Goal: Complete application form

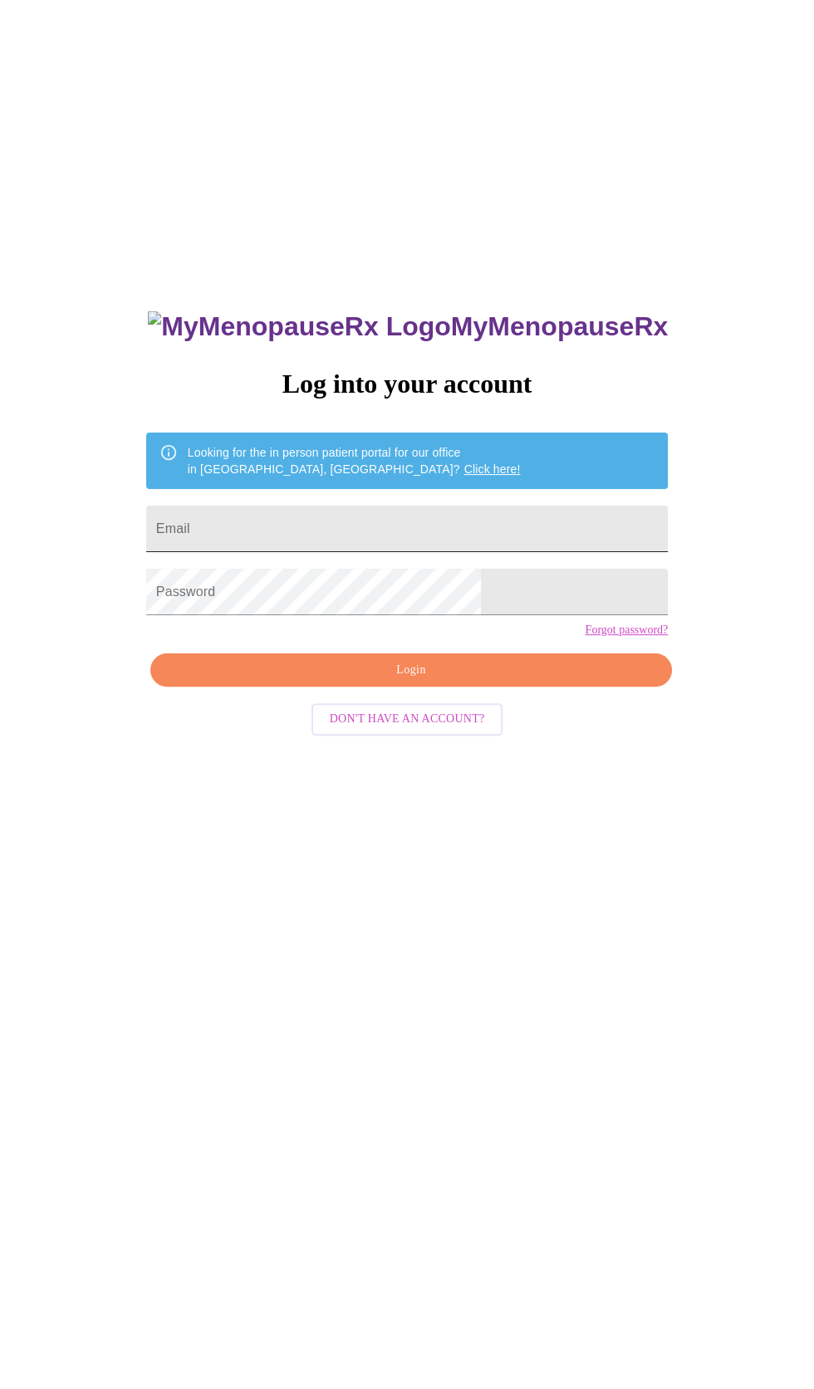
click at [462, 552] on input "Email" at bounding box center [406, 529] width 521 height 46
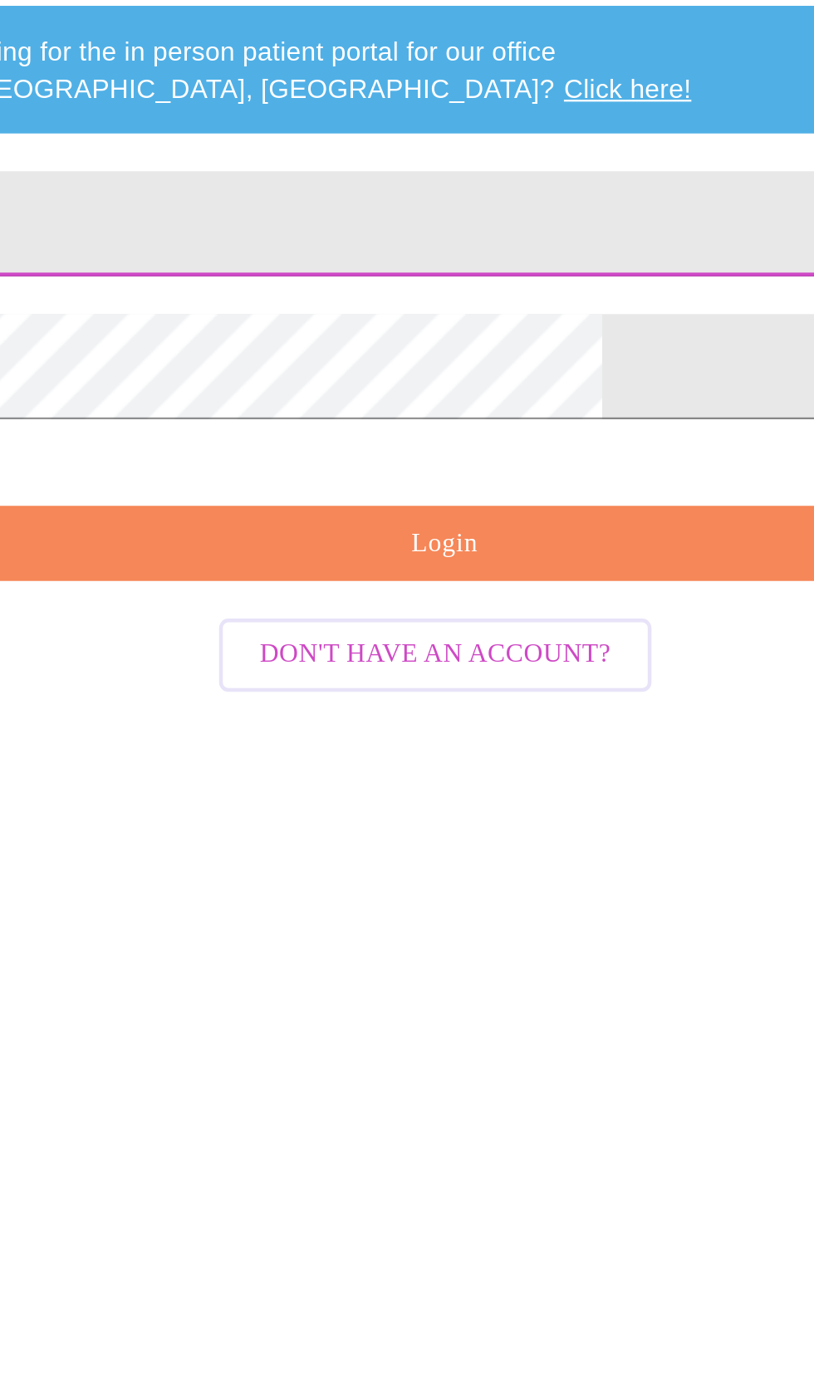
type input "[EMAIL_ADDRESS][DOMAIN_NAME]"
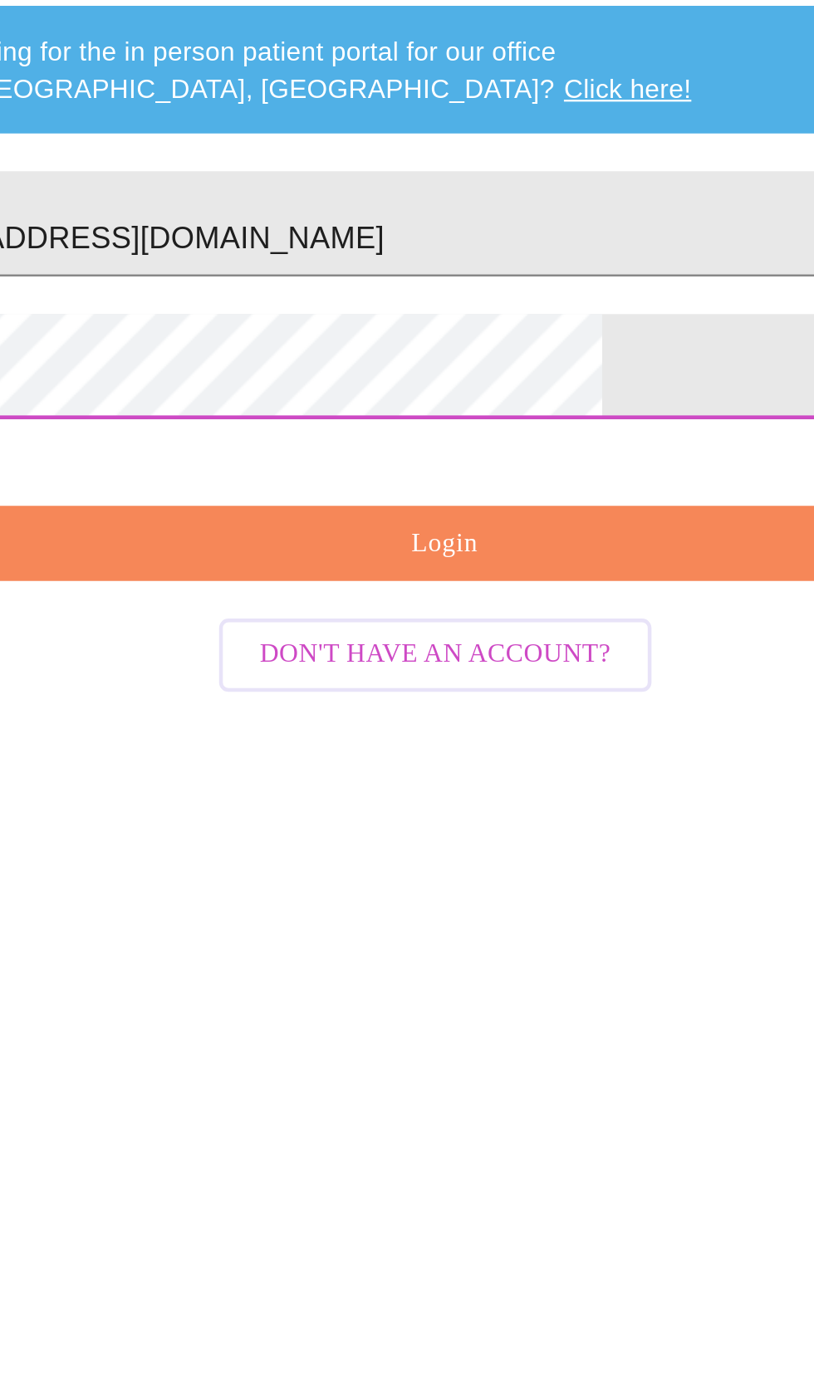
click at [464, 681] on span "Login" at bounding box center [410, 670] width 483 height 21
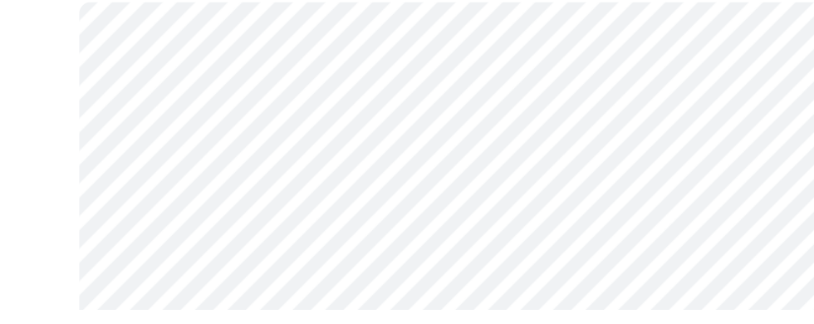
scroll to position [126, 0]
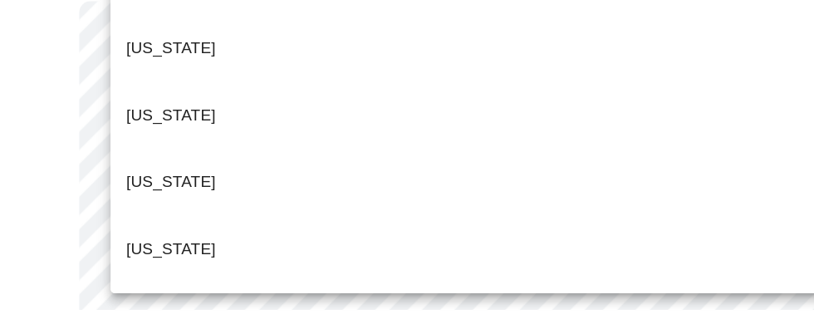
scroll to position [883, 0]
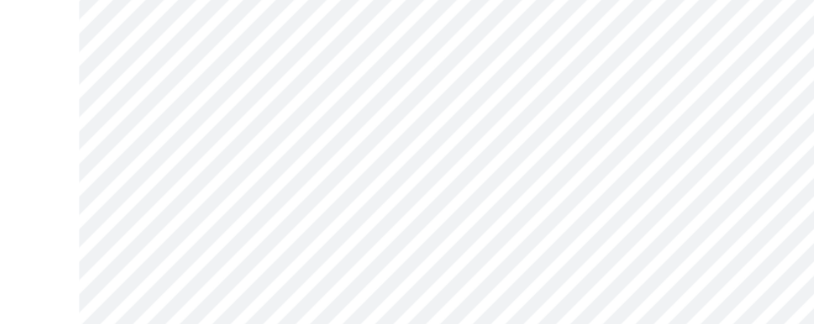
scroll to position [244, 0]
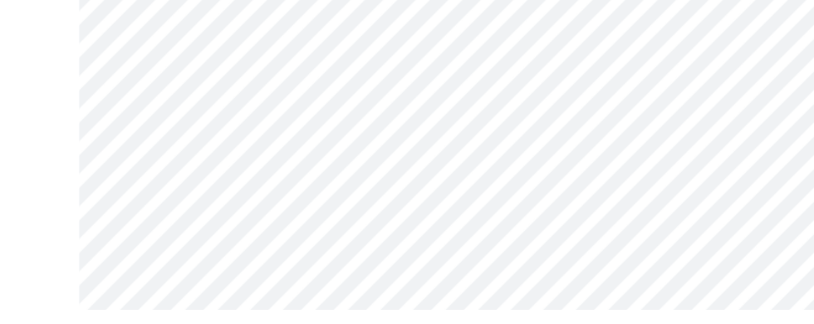
scroll to position [162, 0]
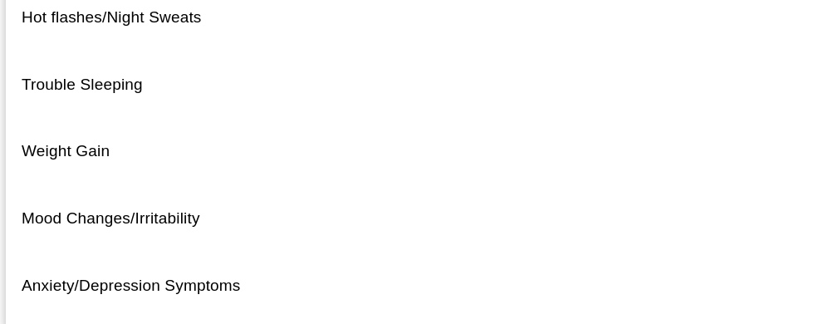
scroll to position [174, 0]
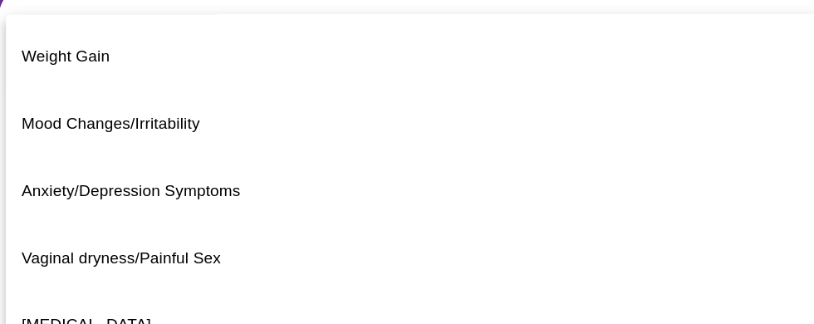
click at [486, 246] on li "[MEDICAL_DATA]" at bounding box center [406, 274] width 787 height 56
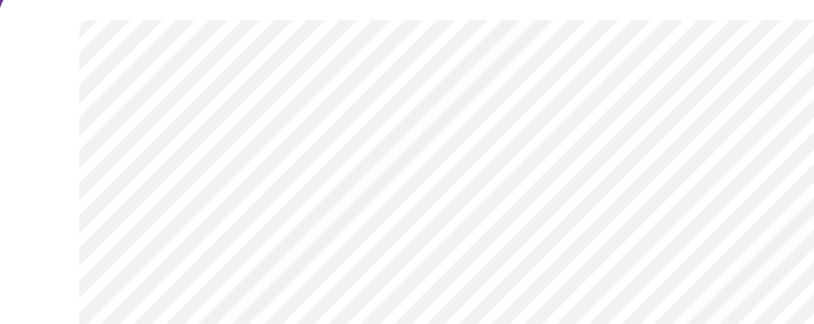
scroll to position [51, 0]
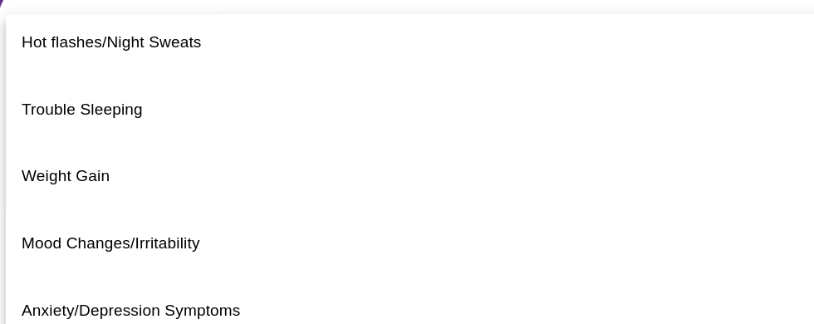
scroll to position [24, 0]
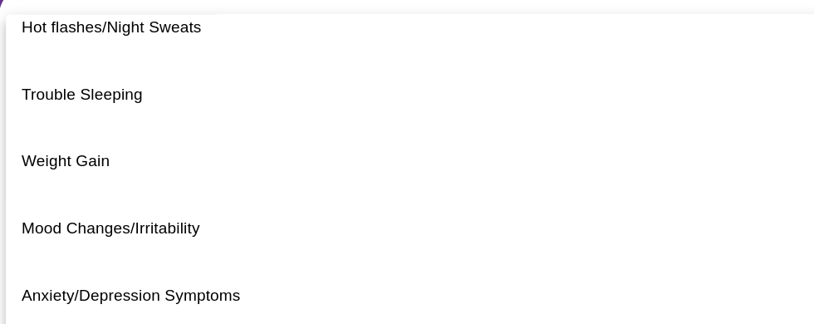
click at [75, 72] on span "Trouble Sleeping" at bounding box center [78, 79] width 102 height 14
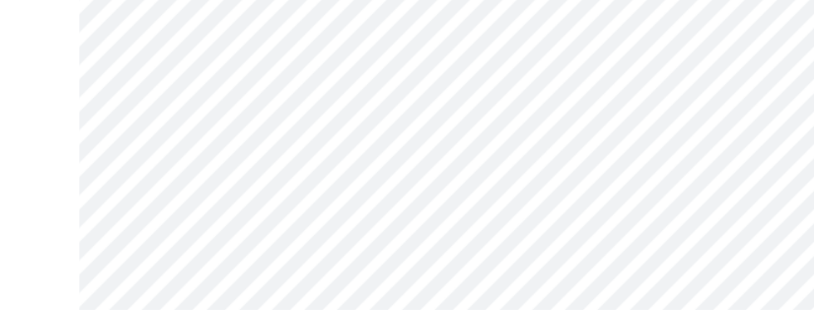
scroll to position [274, 0]
click at [563, 272] on body "MyMenopauseRx Appointments Messaging Labs Uploads Medications Community Refer a…" at bounding box center [407, 244] width 800 height 1022
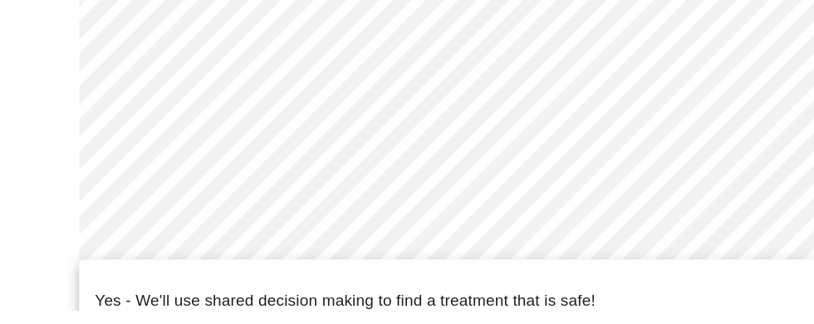
click at [133, 289] on li "Yes - We'll use shared decision making to find a treatment that is safe!" at bounding box center [407, 316] width 664 height 56
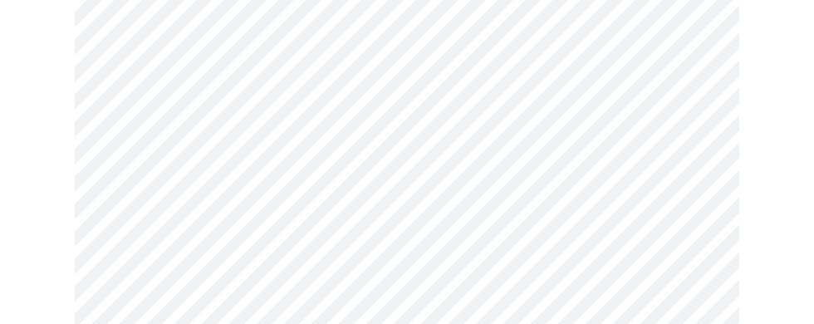
scroll to position [205, 0]
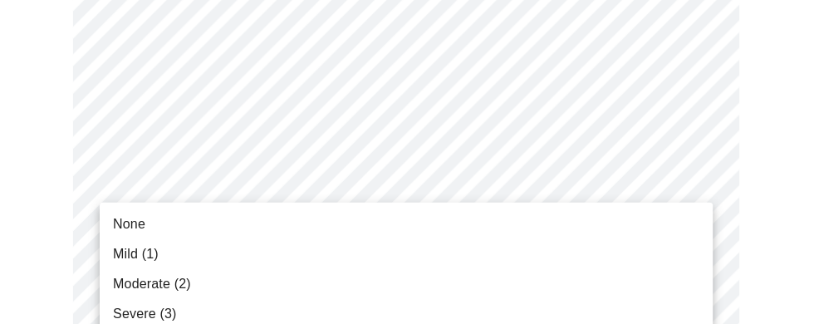
scroll to position [206, 0]
click at [142, 271] on li "Moderate (2)" at bounding box center [406, 284] width 611 height 30
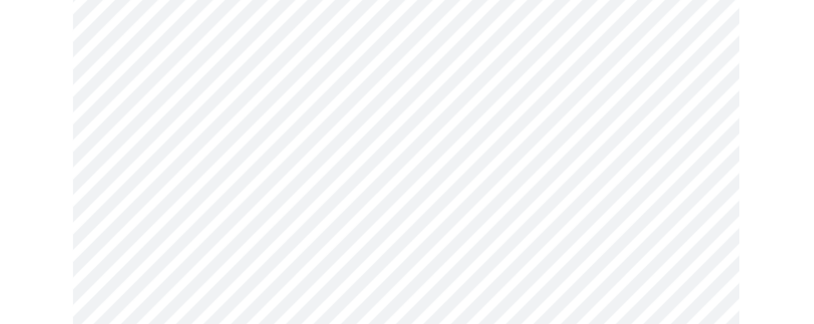
scroll to position [327, 0]
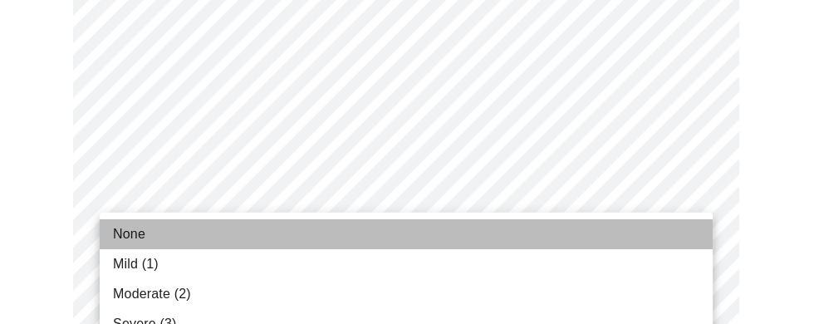
click at [120, 230] on span "None" at bounding box center [131, 233] width 32 height 20
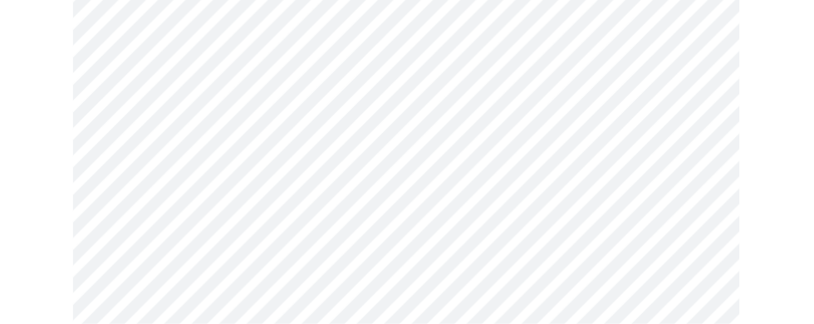
scroll to position [462, 0]
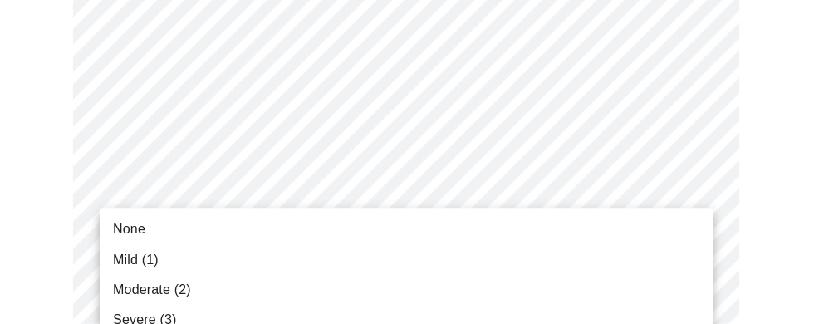
click at [120, 281] on span "Moderate (2)" at bounding box center [153, 290] width 77 height 20
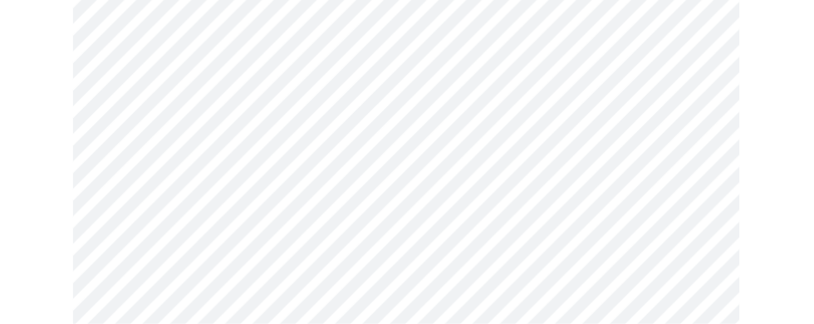
scroll to position [565, 0]
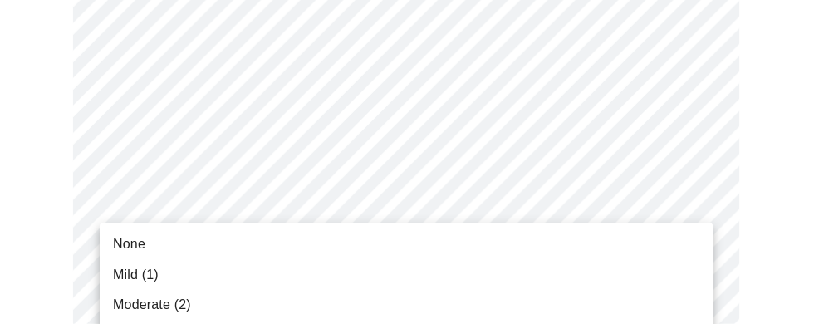
click at [117, 265] on span "Mild (1)" at bounding box center [138, 275] width 46 height 20
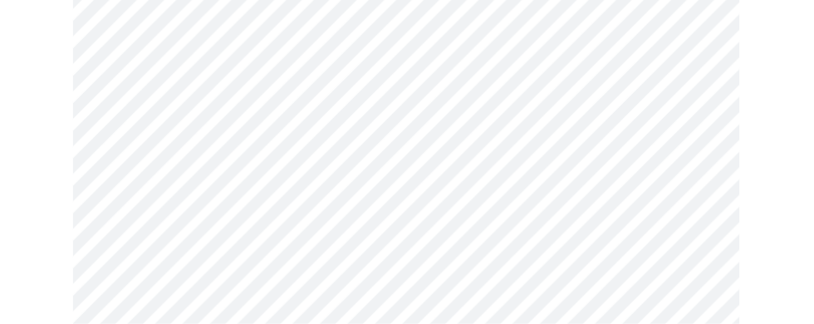
scroll to position [690, 0]
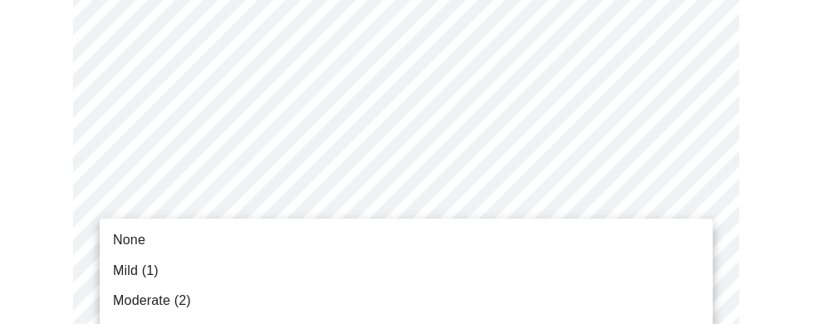
click at [117, 263] on span "Mild (1)" at bounding box center [138, 271] width 46 height 20
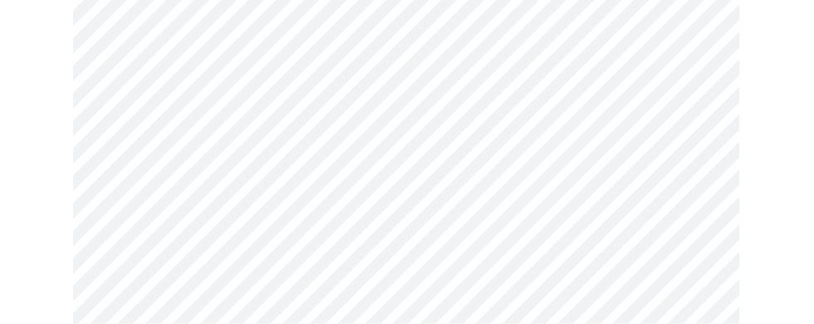
click at [142, 213] on body "MyMenopauseRx Appointments Messaging Labs Uploads Medications Community Refer a…" at bounding box center [407, 288] width 800 height 2126
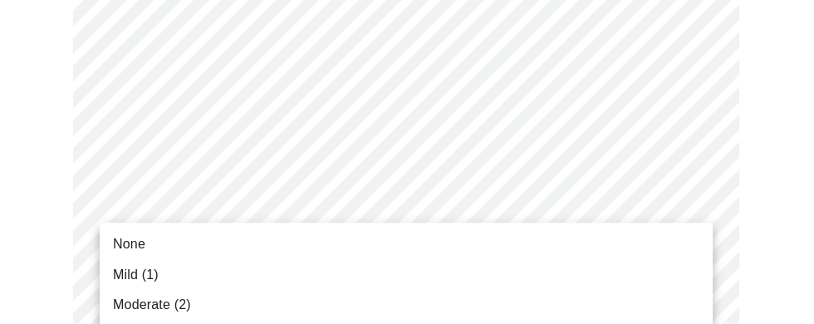
click at [118, 271] on span "Mild (1)" at bounding box center [138, 275] width 46 height 20
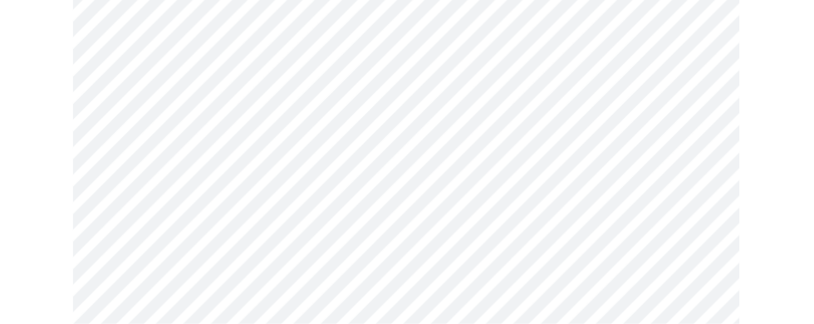
scroll to position [884, 0]
click at [140, 250] on body "MyMenopauseRx Appointments Messaging Labs Uploads Medications Community Refer a…" at bounding box center [407, 174] width 800 height 2104
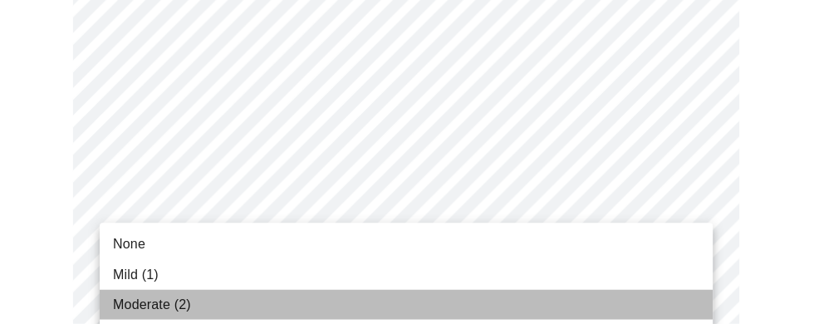
click at [126, 301] on span "Moderate (2)" at bounding box center [153, 305] width 77 height 20
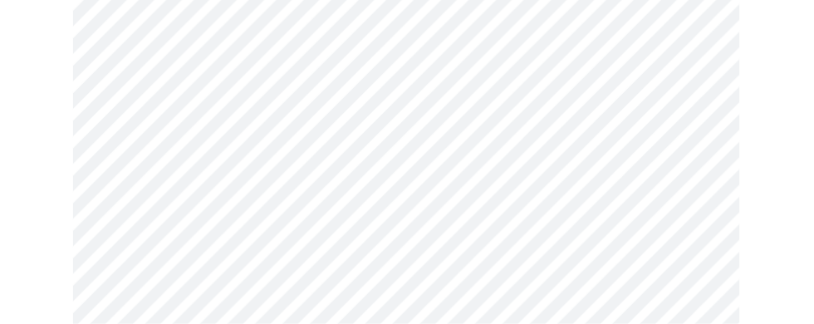
scroll to position [982, 0]
click at [134, 279] on body "MyMenopauseRx Appointments Messaging Labs Uploads Medications Community Refer a…" at bounding box center [407, 64] width 800 height 2081
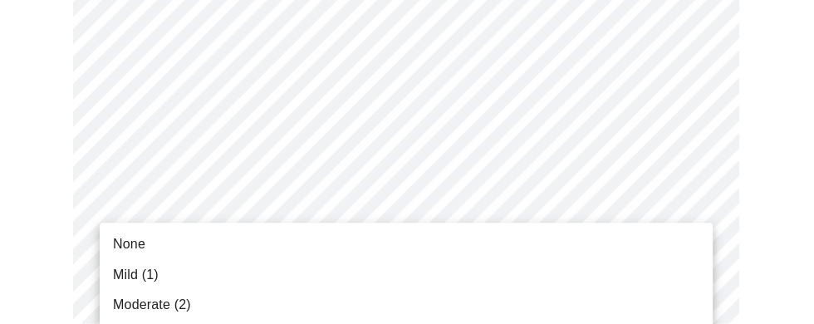
click at [126, 304] on span "Moderate (2)" at bounding box center [153, 305] width 77 height 20
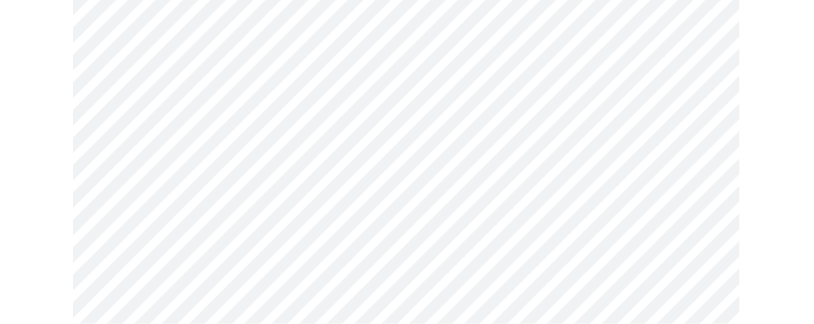
scroll to position [1176, 0]
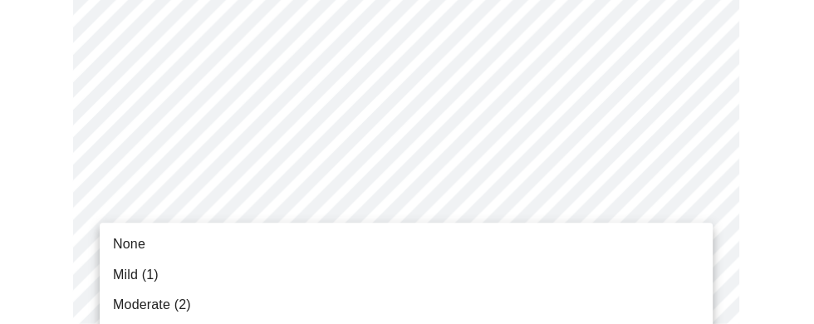
click at [125, 272] on span "Mild (1)" at bounding box center [138, 275] width 46 height 20
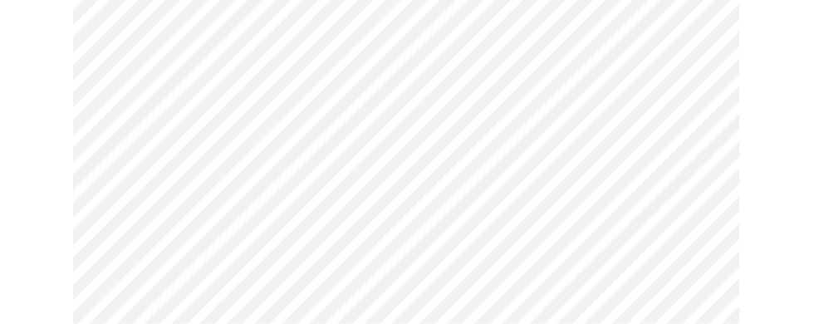
scroll to position [1289, 0]
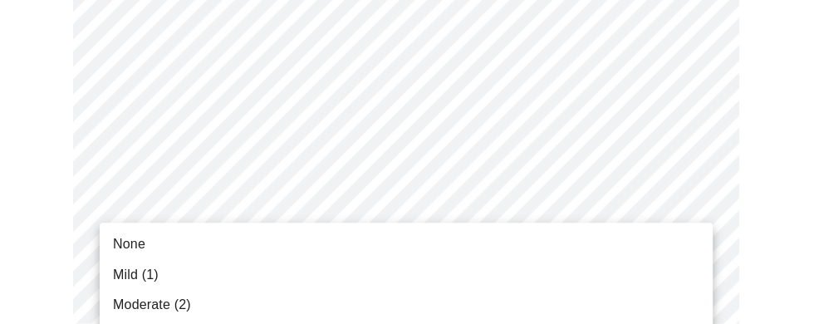
click at [119, 275] on span "Mild (1)" at bounding box center [138, 275] width 46 height 20
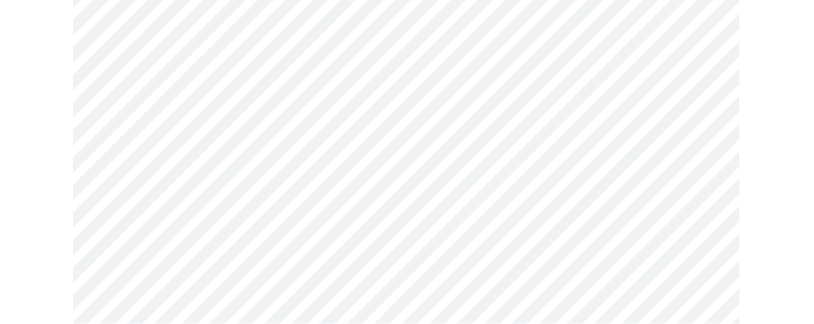
scroll to position [1403, 0]
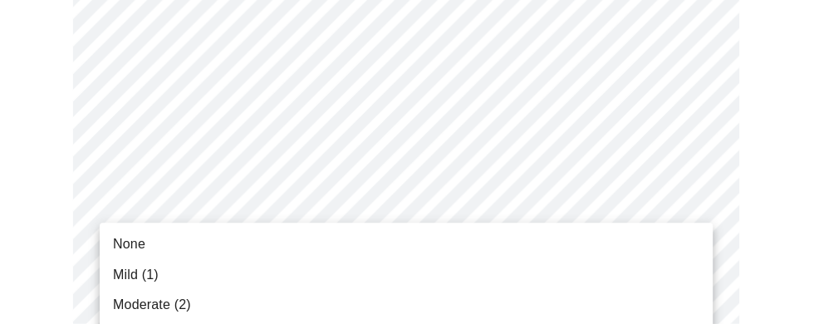
click at [117, 300] on span "Moderate (2)" at bounding box center [153, 305] width 77 height 20
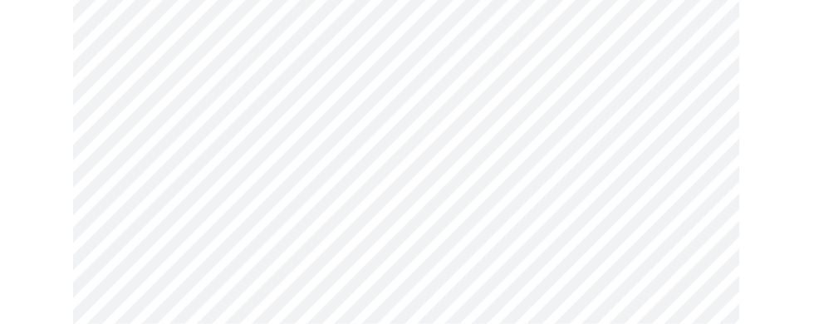
scroll to position [785, 0]
click at [663, 193] on body "MyMenopauseRx Appointments Messaging Labs Uploads Medications Community Refer a…" at bounding box center [407, 24] width 800 height 1606
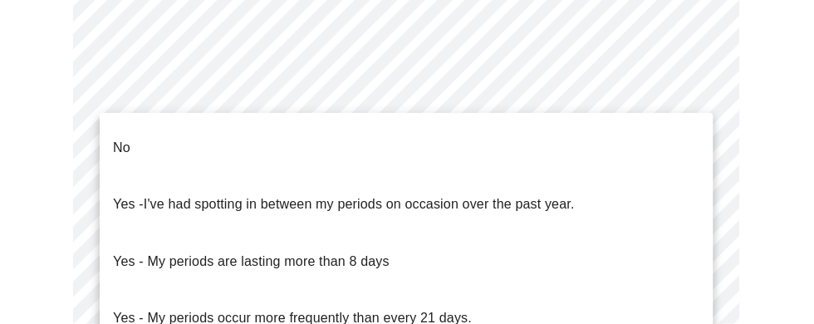
click at [117, 139] on p "No" at bounding box center [123, 149] width 17 height 20
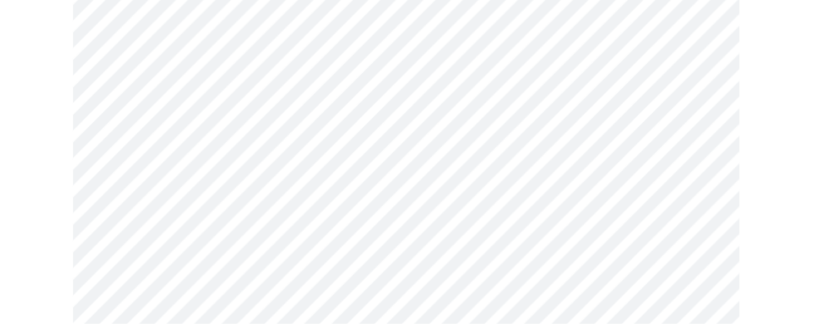
scroll to position [875, 0]
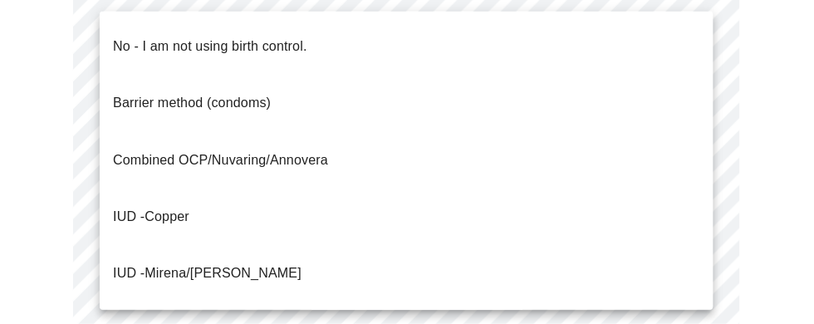
click at [121, 37] on p "No - I am not using birth control." at bounding box center [211, 47] width 193 height 20
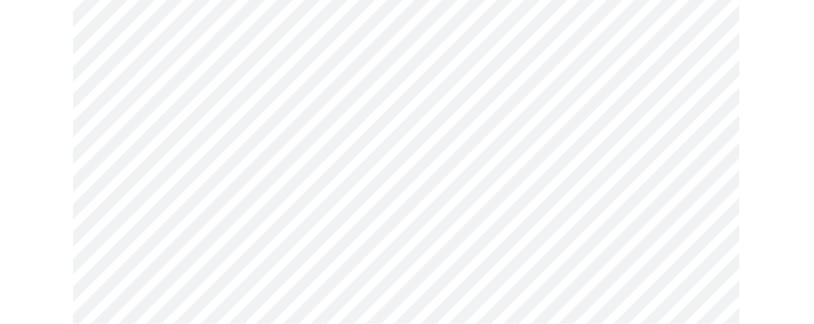
scroll to position [1001, 0]
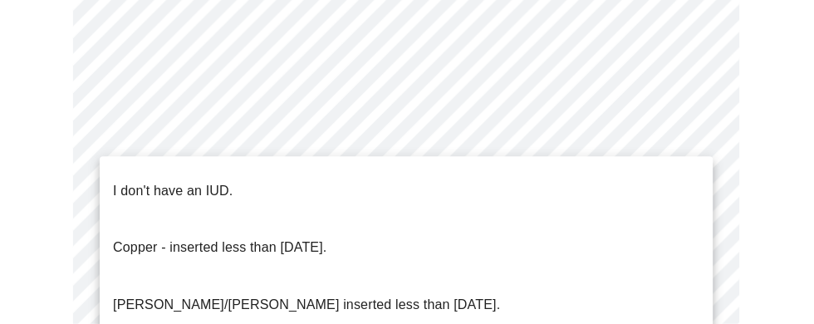
click at [131, 182] on p "I don't have an IUD." at bounding box center [175, 192] width 120 height 20
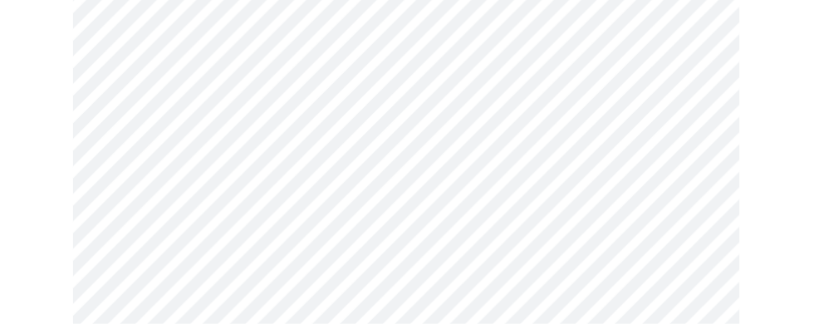
scroll to position [1123, 0]
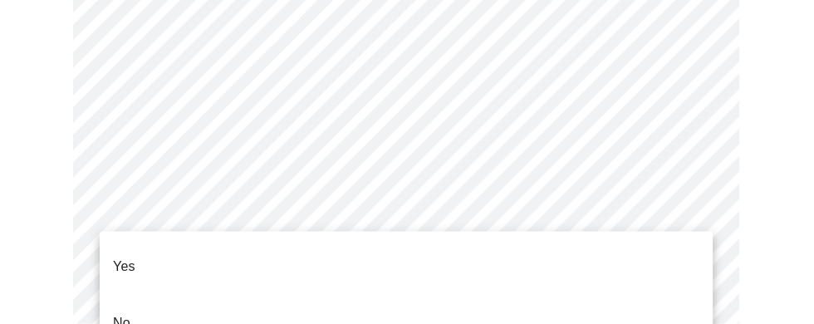
click at [113, 251] on li "Yes" at bounding box center [406, 266] width 611 height 56
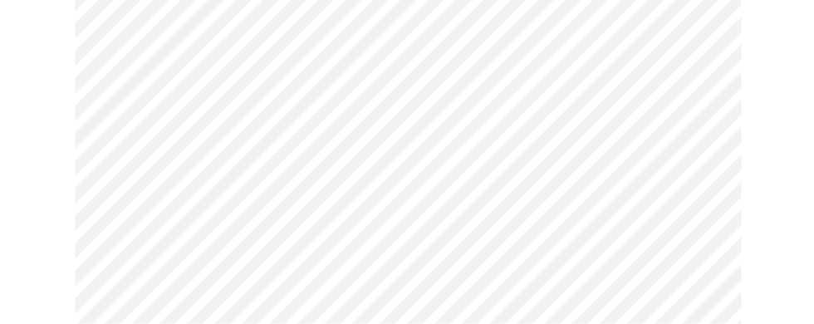
scroll to position [4393, 0]
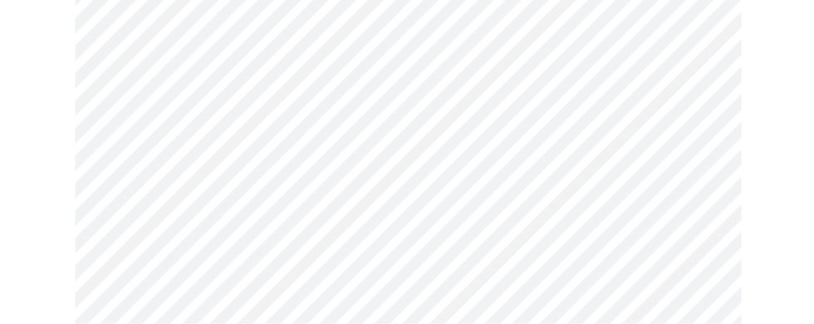
scroll to position [1707, 0]
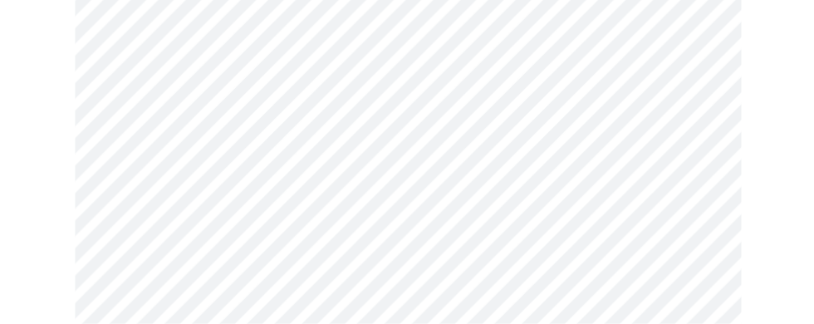
scroll to position [1040, 0]
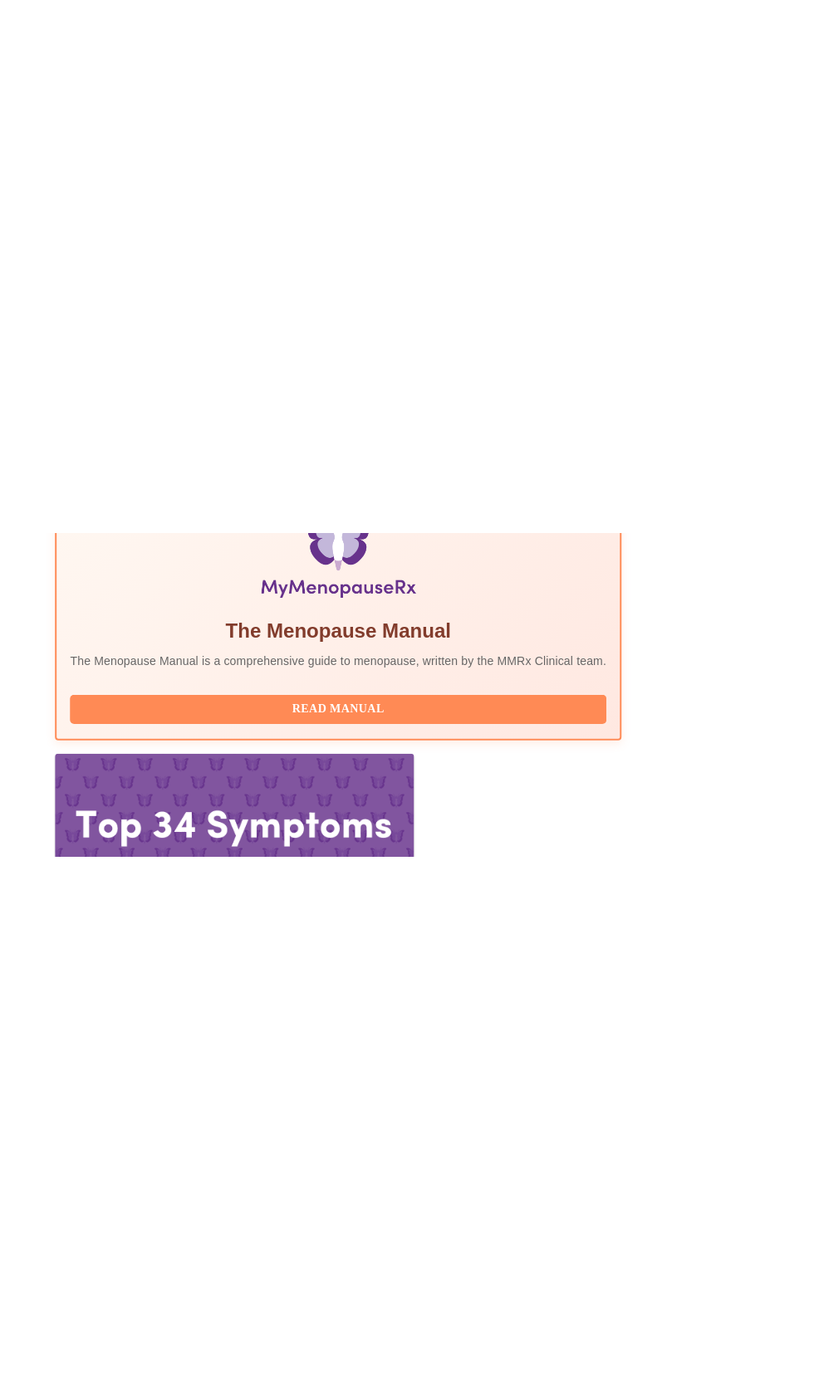
scroll to position [394, 0]
